Goal: Task Accomplishment & Management: Manage account settings

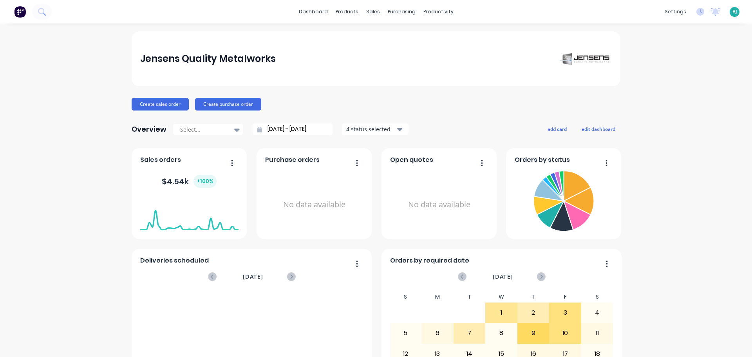
click at [733, 11] on span "BJ" at bounding box center [735, 11] width 5 height 7
click at [664, 100] on div "Sign out" at bounding box center [667, 98] width 21 height 7
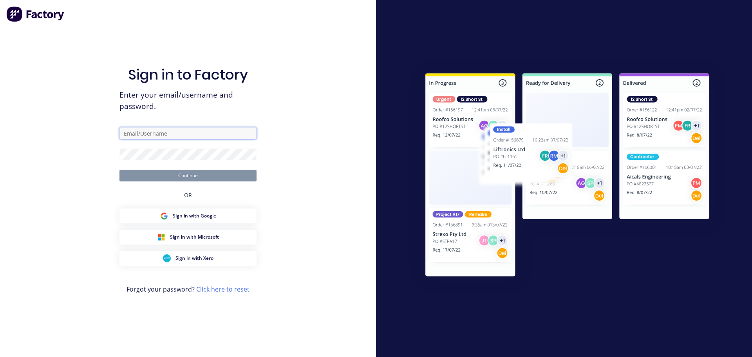
type input "[EMAIL_ADDRESS][DOMAIN_NAME]"
click at [230, 179] on button "Continue" at bounding box center [188, 176] width 137 height 12
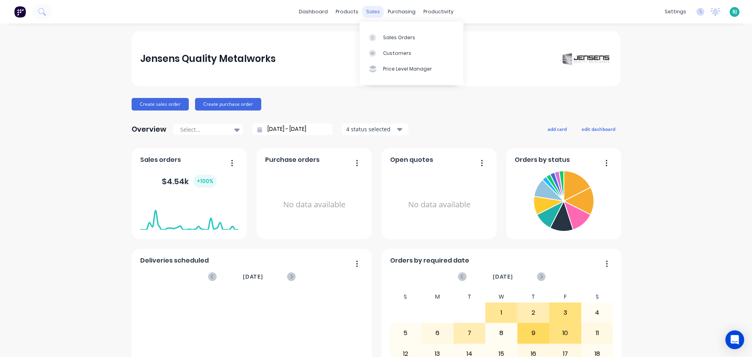
click at [374, 13] on div "sales" at bounding box center [373, 12] width 22 height 12
click at [387, 36] on div "Sales Orders" at bounding box center [399, 37] width 32 height 7
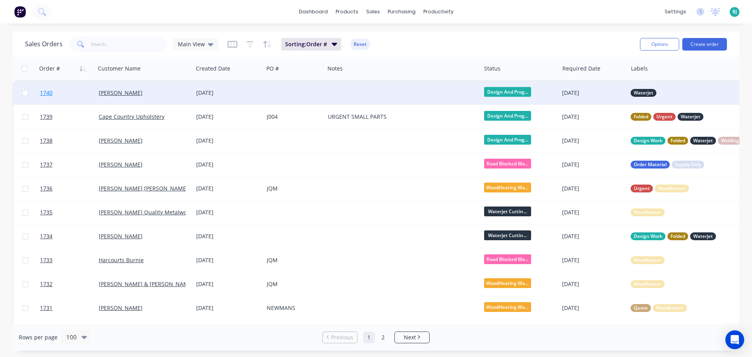
click at [84, 94] on link "1740" at bounding box center [69, 93] width 59 height 24
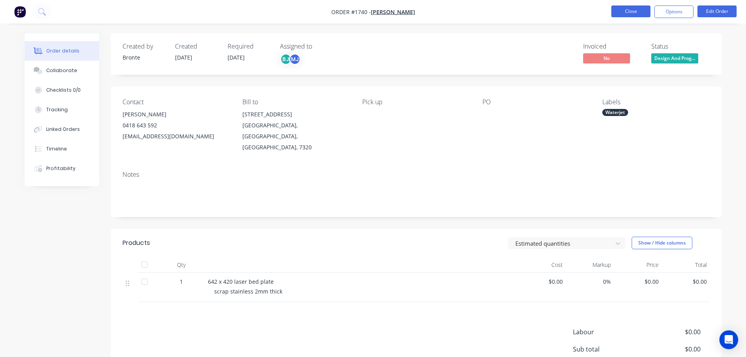
click at [629, 13] on button "Close" at bounding box center [631, 11] width 39 height 12
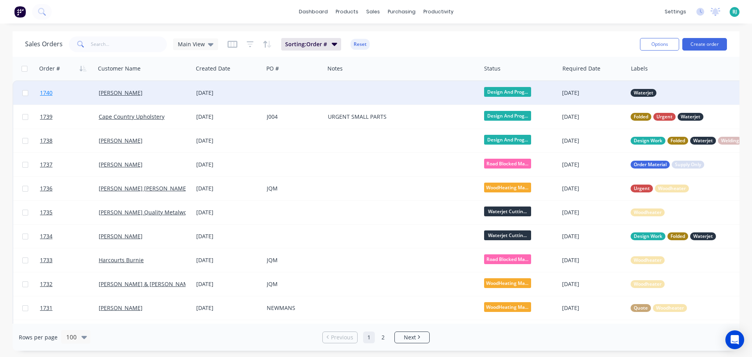
click at [75, 99] on link "1740" at bounding box center [69, 93] width 59 height 24
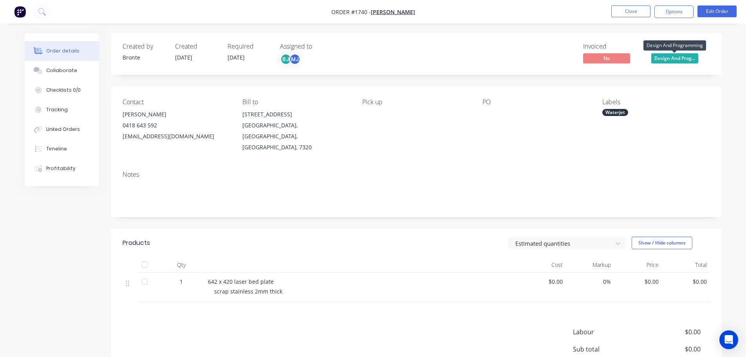
click at [678, 58] on span "Design And Prog..." at bounding box center [675, 58] width 47 height 10
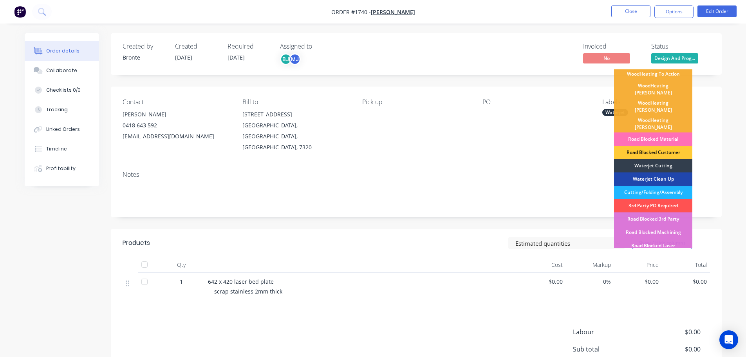
scroll to position [42, 0]
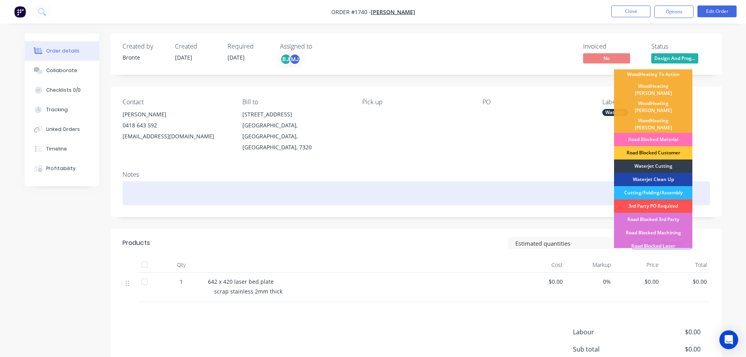
click at [672, 186] on div "Cutting/Folding/Assembly" at bounding box center [653, 192] width 78 height 13
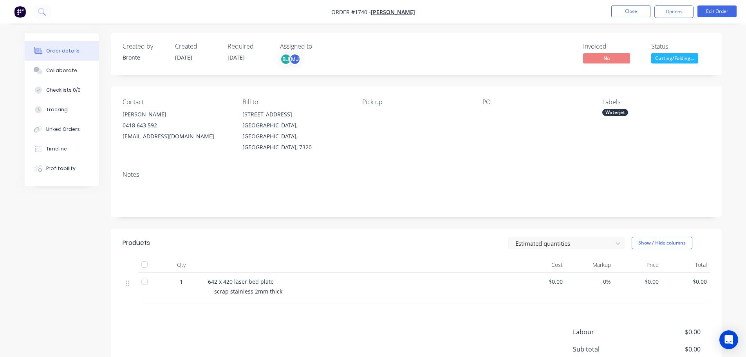
click at [677, 58] on span "Cutting/Folding..." at bounding box center [675, 58] width 47 height 10
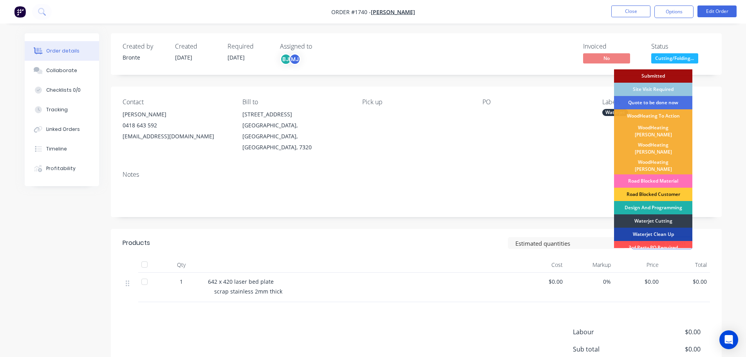
click at [672, 201] on div "Design And Programming" at bounding box center [653, 207] width 78 height 13
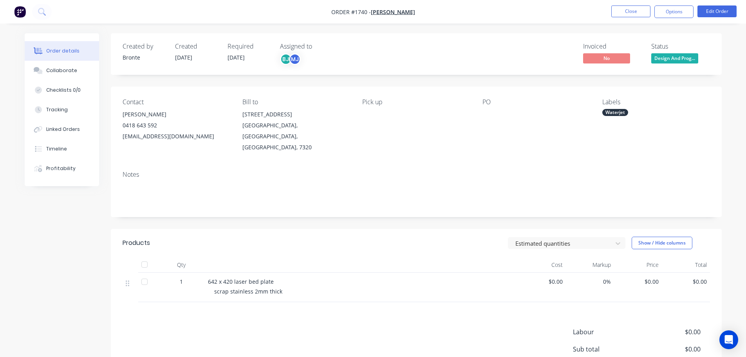
click at [618, 110] on div "Waterjet" at bounding box center [616, 112] width 26 height 7
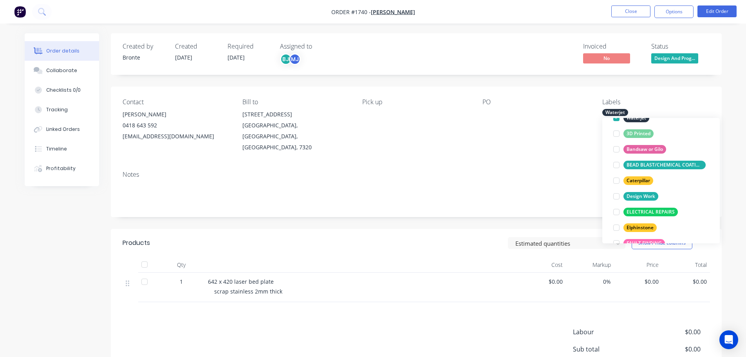
scroll to position [24, 0]
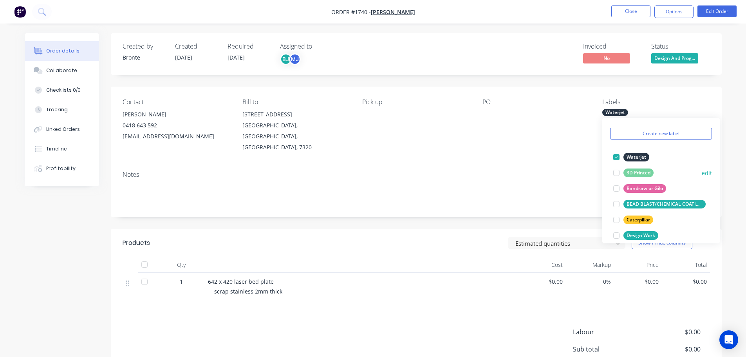
click at [619, 188] on div at bounding box center [617, 189] width 16 height 16
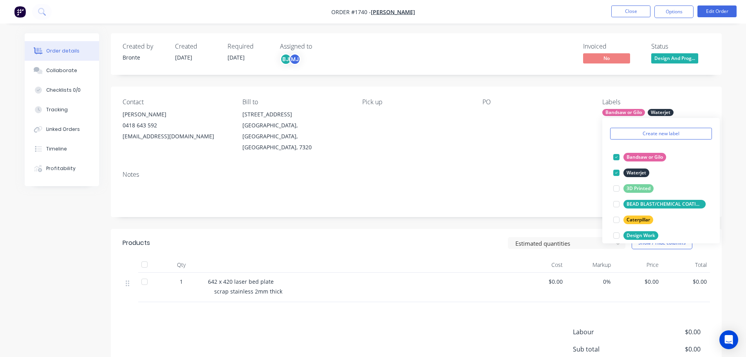
click at [725, 100] on div "Order details Collaborate Checklists 0/0 Tracking Linked Orders Timeline Profit…" at bounding box center [373, 237] width 713 height 408
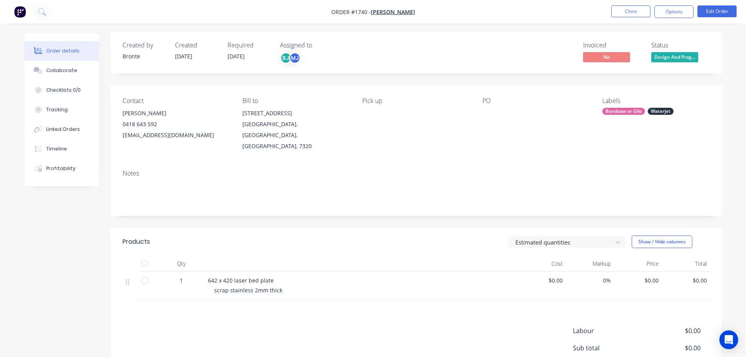
scroll to position [0, 0]
click at [629, 14] on button "Close" at bounding box center [631, 11] width 39 height 12
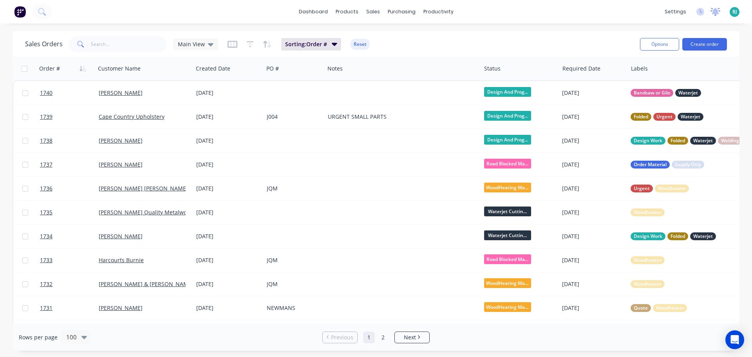
click at [717, 15] on icon at bounding box center [716, 12] width 10 height 8
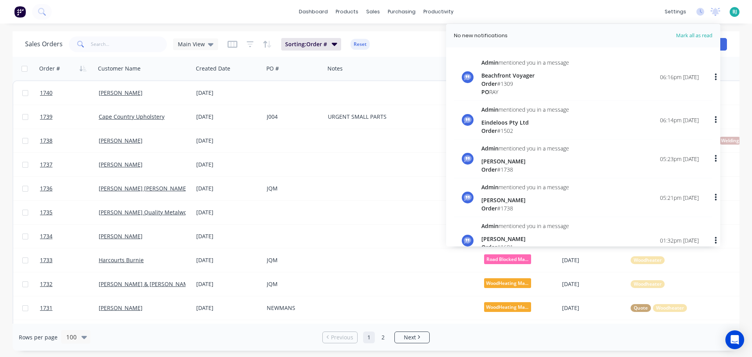
click at [577, 89] on div "Admin mentioned you in a message Beachfront Voyager Order # 1309 PO RAY 06:16pm…" at bounding box center [590, 77] width 217 height 38
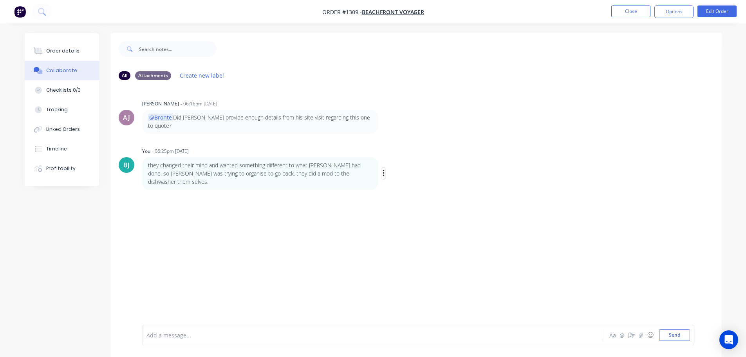
click at [384, 170] on icon "button" at bounding box center [384, 173] width 2 height 7
click at [391, 181] on button "Edit" at bounding box center [412, 187] width 49 height 13
click at [147, 330] on div "they changed their mind and wanted something different to what liam had done. s…" at bounding box center [351, 332] width 408 height 16
click at [147, 331] on span "they changed their mind and wanted something different to what liam had done. s…" at bounding box center [349, 333] width 404 height 16
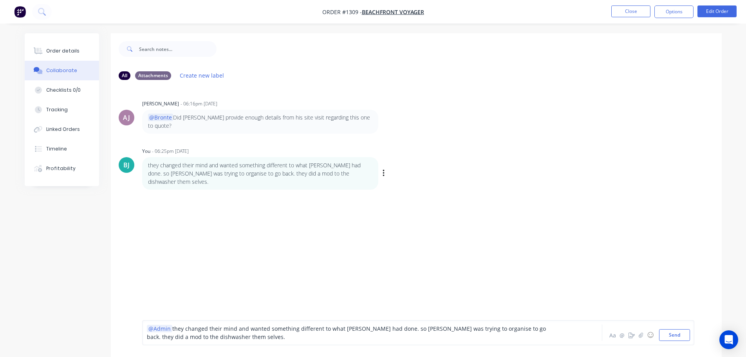
click at [238, 337] on div "@Admin they changed their mind and wanted something different to what liam had …" at bounding box center [351, 332] width 408 height 16
click at [678, 336] on button "Send" at bounding box center [674, 335] width 31 height 12
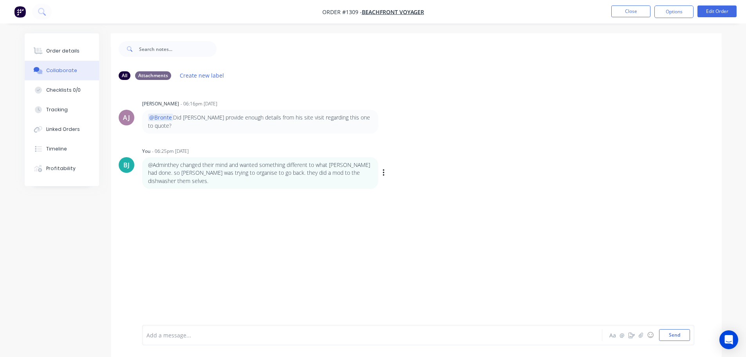
click at [164, 161] on p "@Adminthey changed their mind and wanted something different to what liam had d…" at bounding box center [260, 173] width 225 height 24
click at [0, 0] on icon "button" at bounding box center [0, 0] width 0 height 0
click at [0, 0] on button "Edit" at bounding box center [0, 0] width 0 height 0
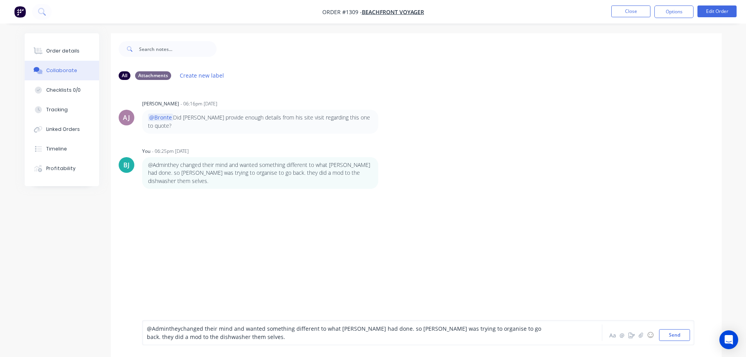
click at [167, 327] on span "@Adminthey" at bounding box center [164, 328] width 34 height 7
click at [164, 329] on span "@Admin" at bounding box center [158, 328] width 22 height 7
click at [672, 332] on button "Send" at bounding box center [674, 335] width 31 height 12
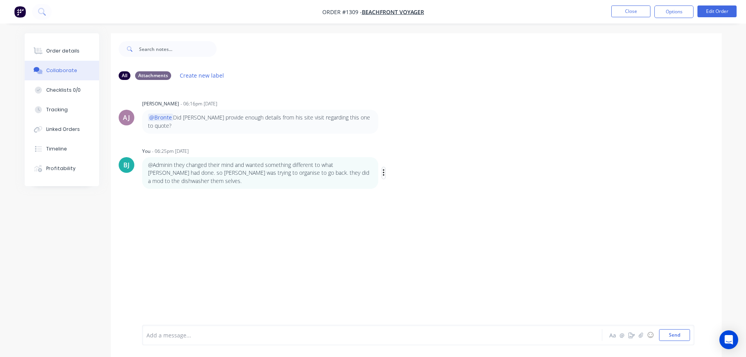
drag, startPoint x: 196, startPoint y: 161, endPoint x: 382, endPoint y: 165, distance: 186.6
click at [382, 167] on button "button" at bounding box center [383, 172] width 3 height 11
click at [0, 0] on button "Edit" at bounding box center [0, 0] width 0 height 0
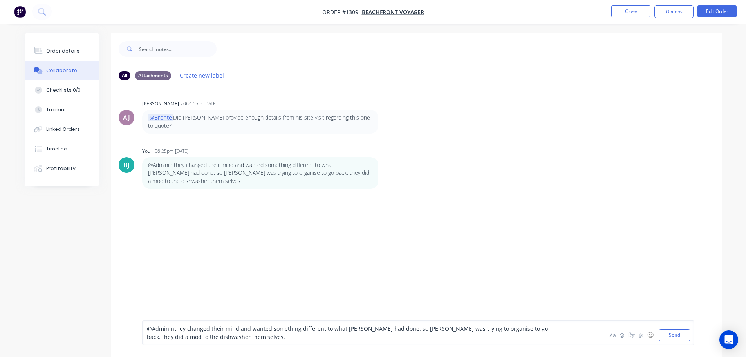
click at [173, 332] on span "they changed their mind and wanted something different to what liam had done. s…" at bounding box center [348, 333] width 403 height 16
click at [163, 329] on span "@Admin" at bounding box center [158, 328] width 22 height 7
click at [178, 331] on span "in they changed their mind and wanted something different to what liam had done…" at bounding box center [351, 333] width 408 height 16
click at [683, 339] on button "Send" at bounding box center [674, 335] width 31 height 12
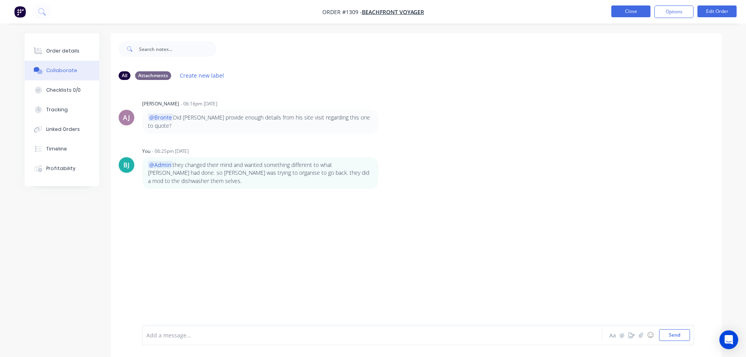
click at [632, 13] on button "Close" at bounding box center [631, 11] width 39 height 12
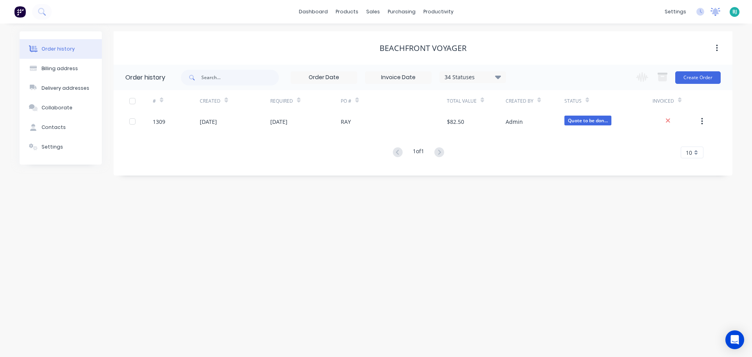
click at [719, 13] on icon at bounding box center [716, 12] width 10 height 8
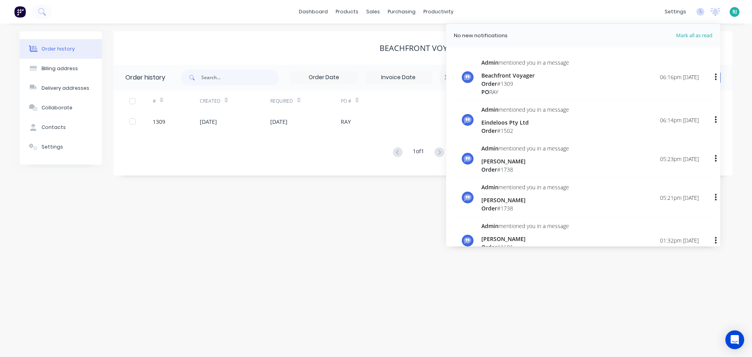
click at [565, 127] on div "Order # 1502" at bounding box center [526, 131] width 88 height 8
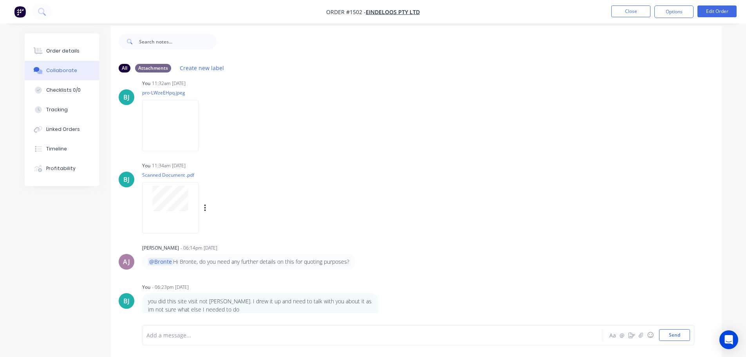
scroll to position [12, 0]
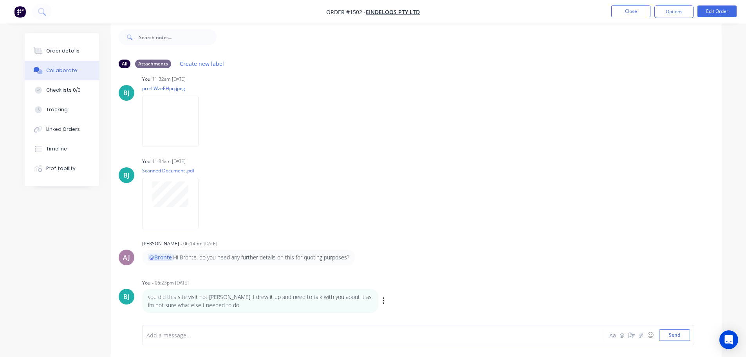
click at [386, 301] on div "Labels Edit Delete" at bounding box center [384, 300] width 5 height 11
click at [383, 301] on icon "button" at bounding box center [384, 301] width 2 height 9
click at [408, 304] on button "Delete" at bounding box center [412, 304] width 49 height 13
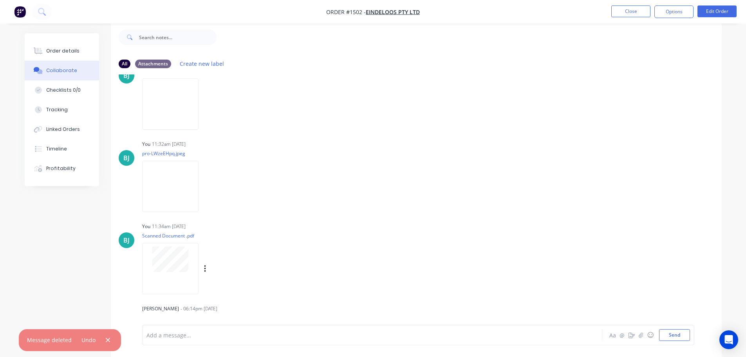
scroll to position [456, 0]
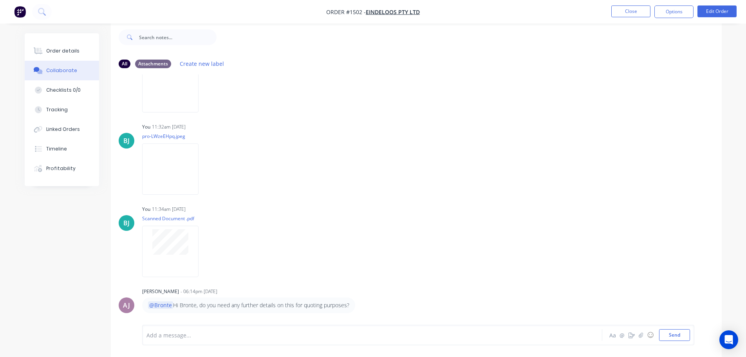
click at [264, 333] on div at bounding box center [351, 335] width 408 height 8
click at [55, 46] on button "Order details" at bounding box center [62, 51] width 74 height 20
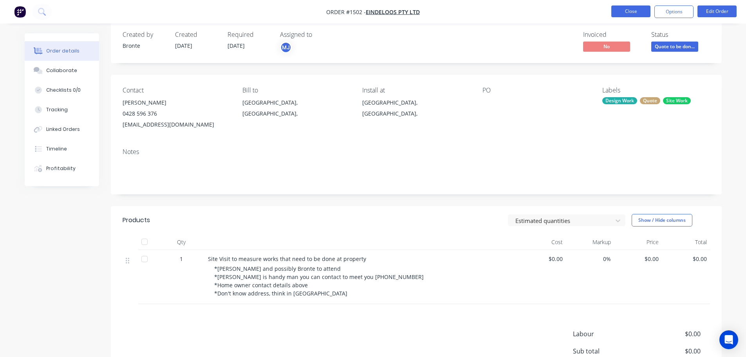
click at [631, 12] on button "Close" at bounding box center [631, 11] width 39 height 12
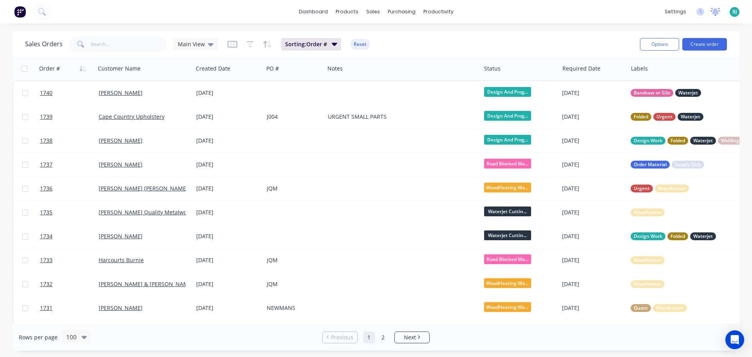
click at [713, 14] on icon at bounding box center [716, 12] width 10 height 8
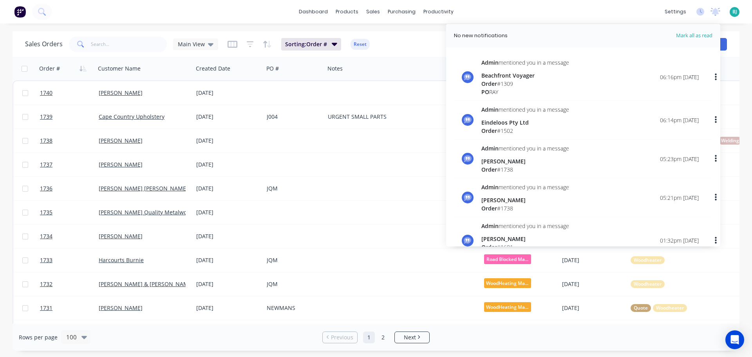
click at [544, 164] on div "[PERSON_NAME]" at bounding box center [526, 161] width 88 height 8
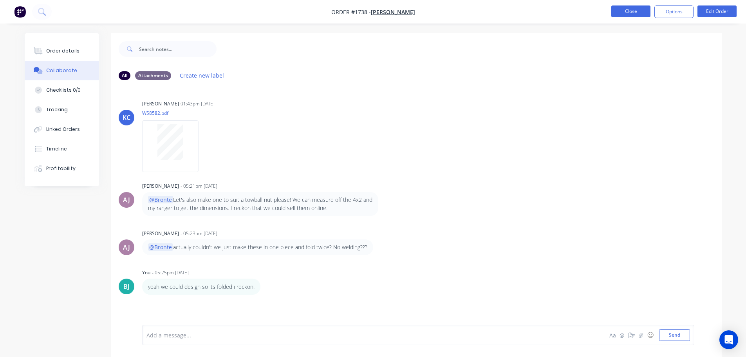
click at [625, 13] on button "Close" at bounding box center [631, 11] width 39 height 12
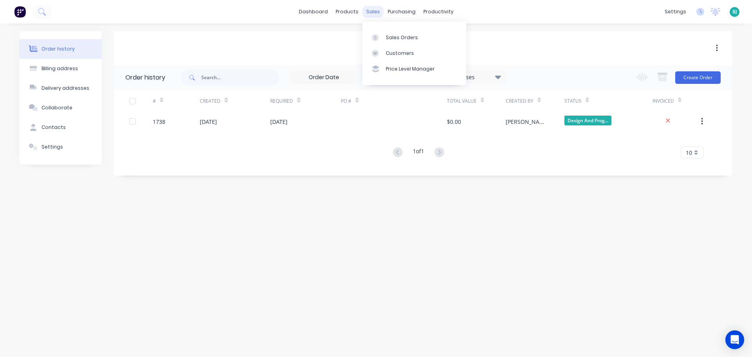
click at [376, 13] on div "sales" at bounding box center [373, 12] width 22 height 12
click at [386, 36] on div "Sales Orders" at bounding box center [402, 37] width 32 height 7
